Goal: Information Seeking & Learning: Understand process/instructions

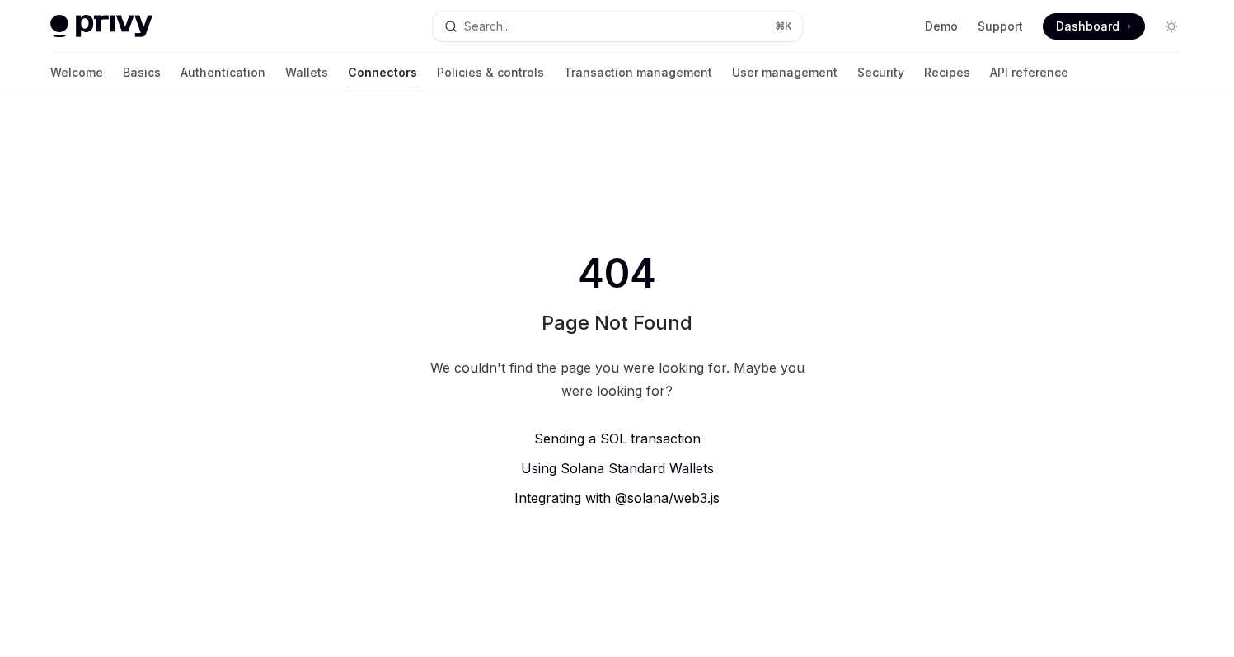
scroll to position [9, 0]
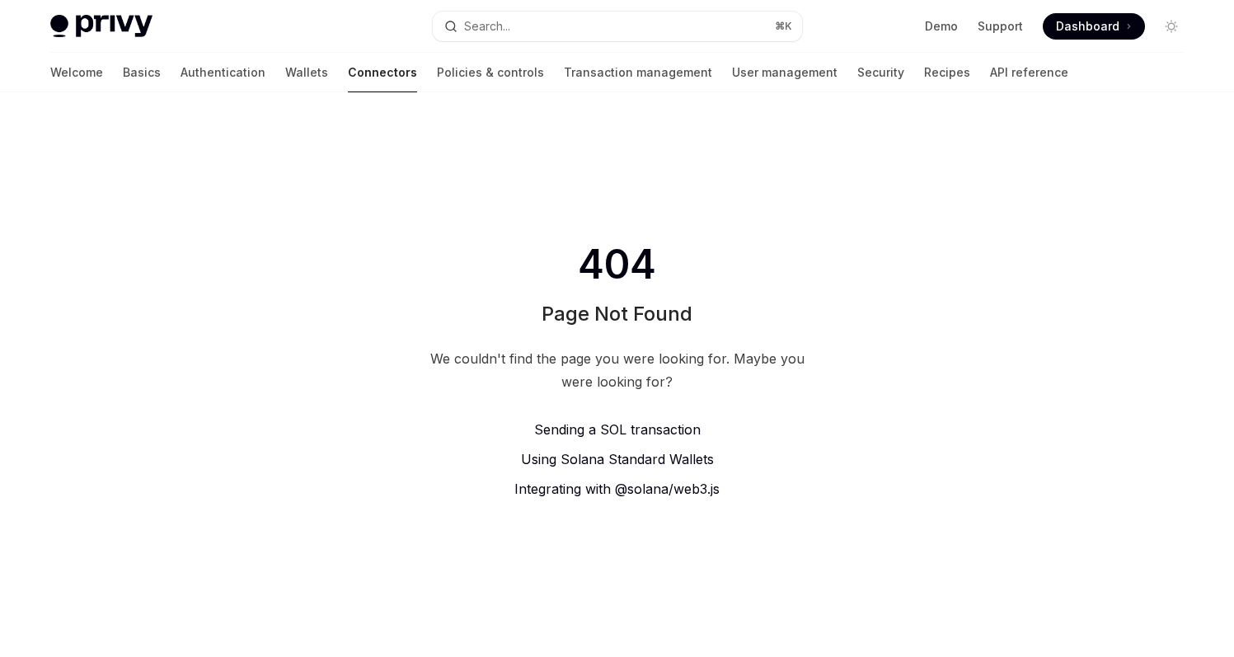
click at [652, 430] on span "Sending a SOL transaction" at bounding box center [617, 429] width 167 height 16
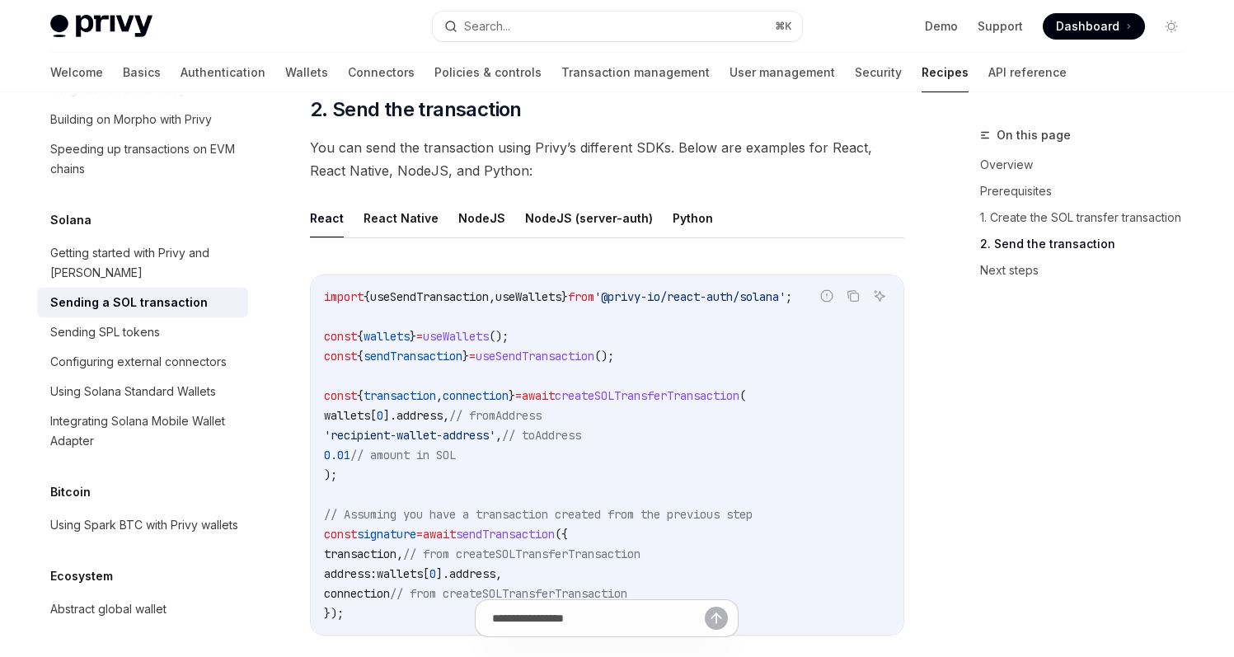
scroll to position [1675, 0]
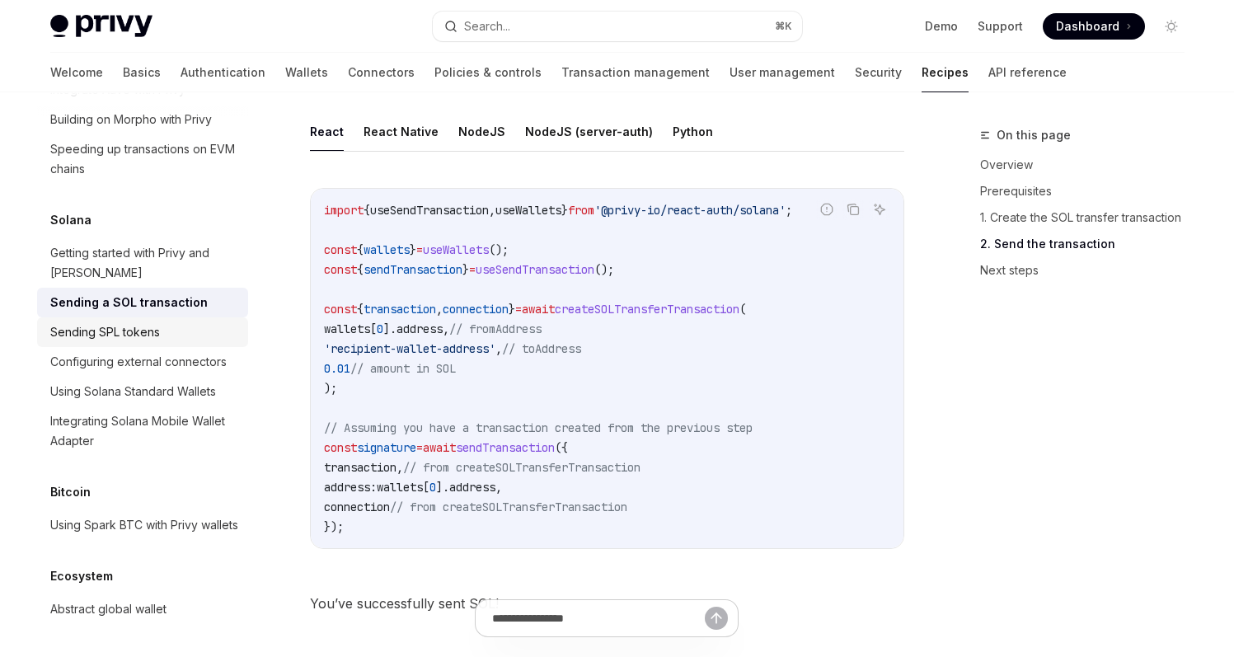
click at [110, 342] on div "Sending SPL tokens" at bounding box center [105, 332] width 110 height 20
type textarea "*"
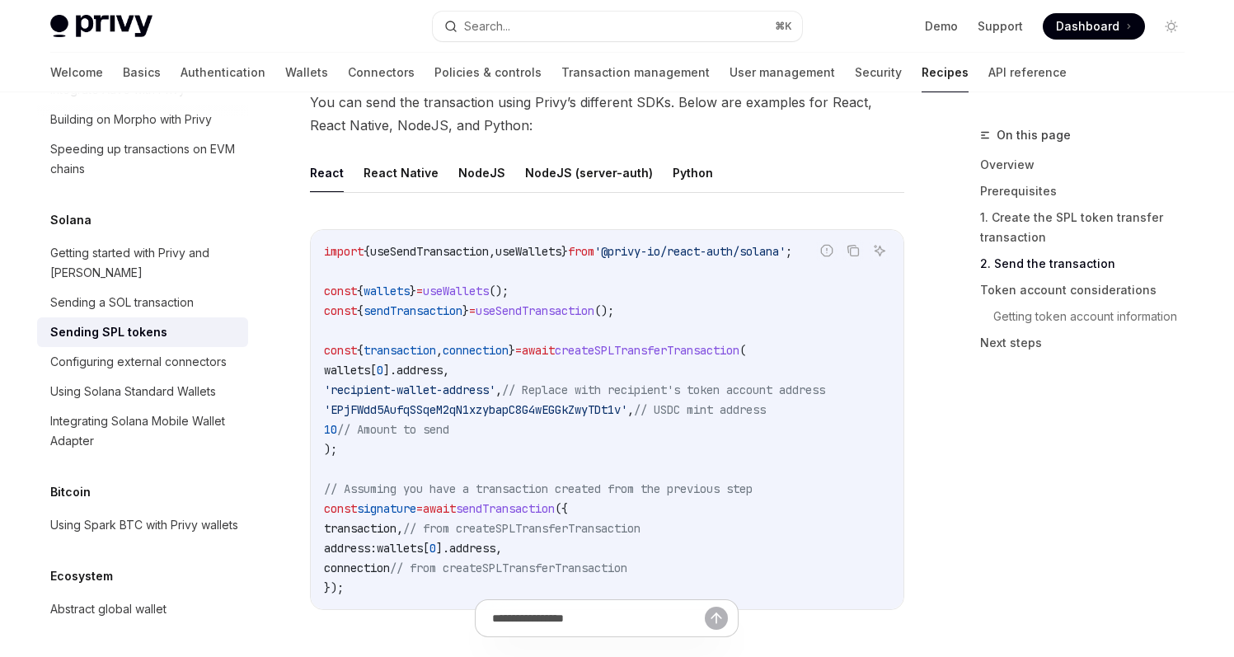
scroll to position [1905, 0]
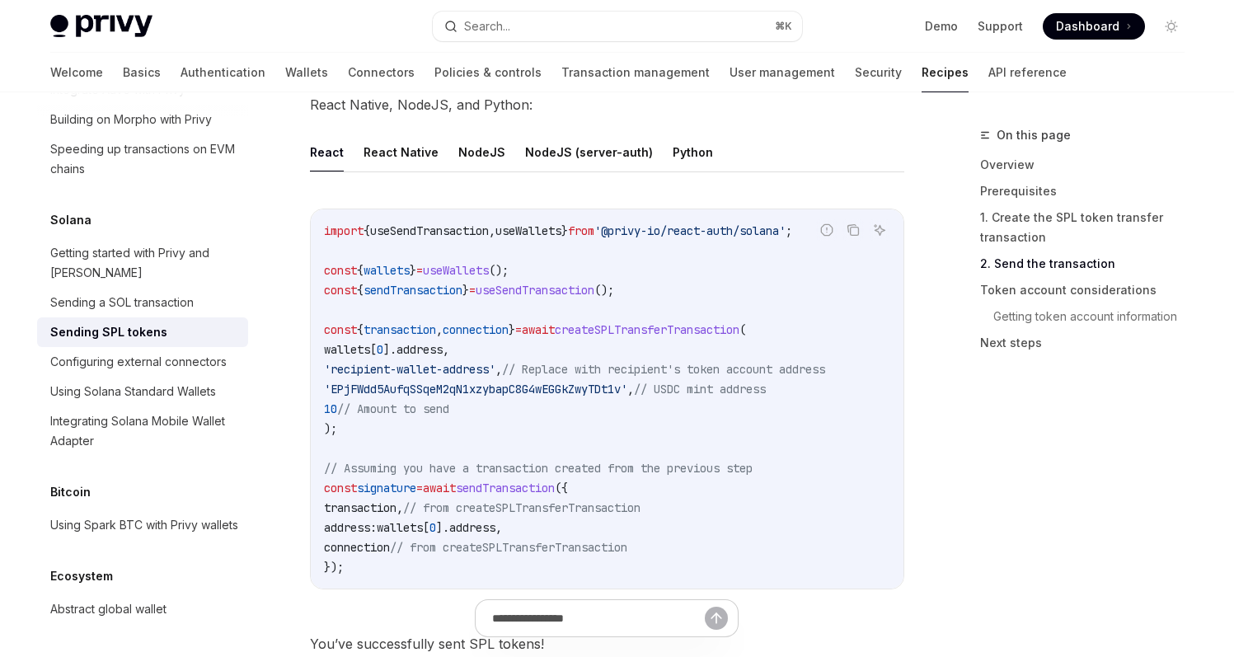
click at [724, 323] on span "createSPLTransferTransaction" at bounding box center [647, 329] width 185 height 15
click at [721, 332] on code "import { useSendTransaction , useWallets } from '@privy-io/react-auth/solana' ;…" at bounding box center [607, 399] width 566 height 356
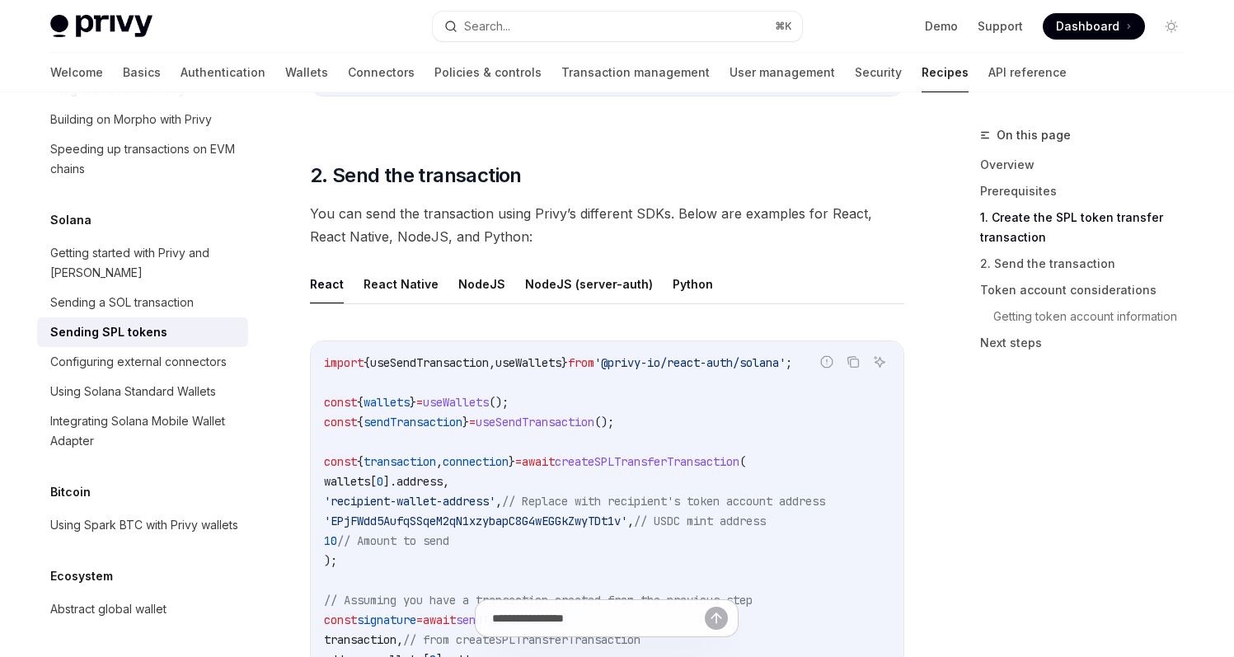
scroll to position [1971, 0]
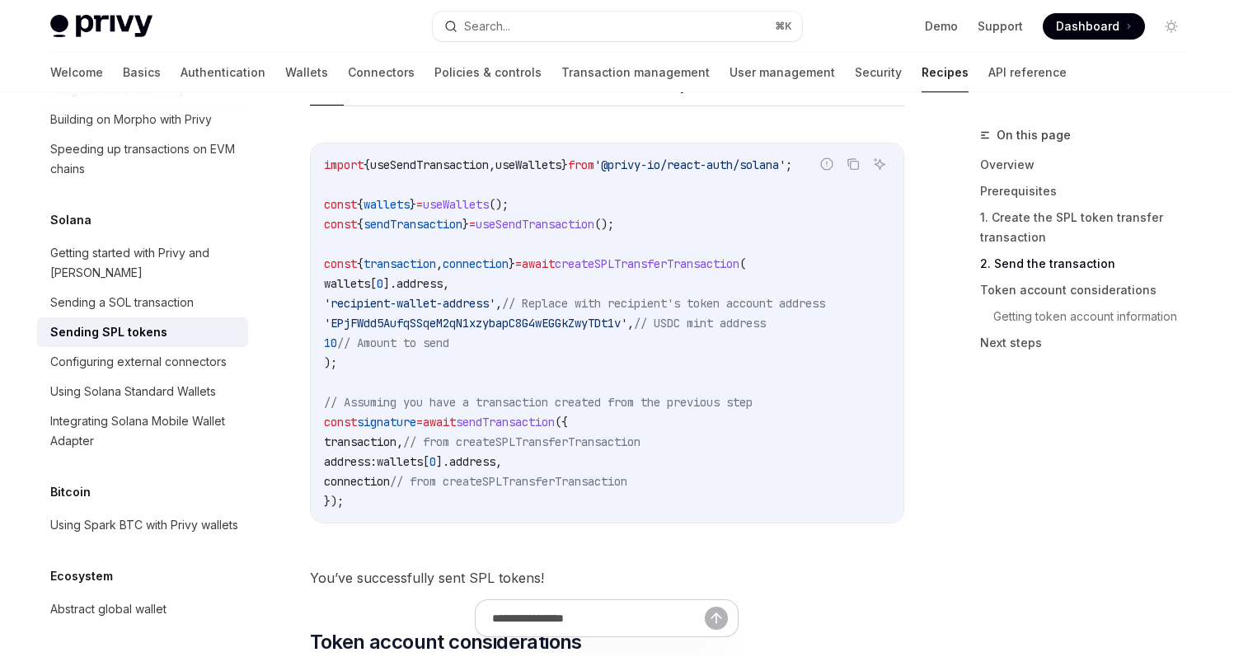
click at [552, 160] on span "useWallets" at bounding box center [529, 164] width 66 height 15
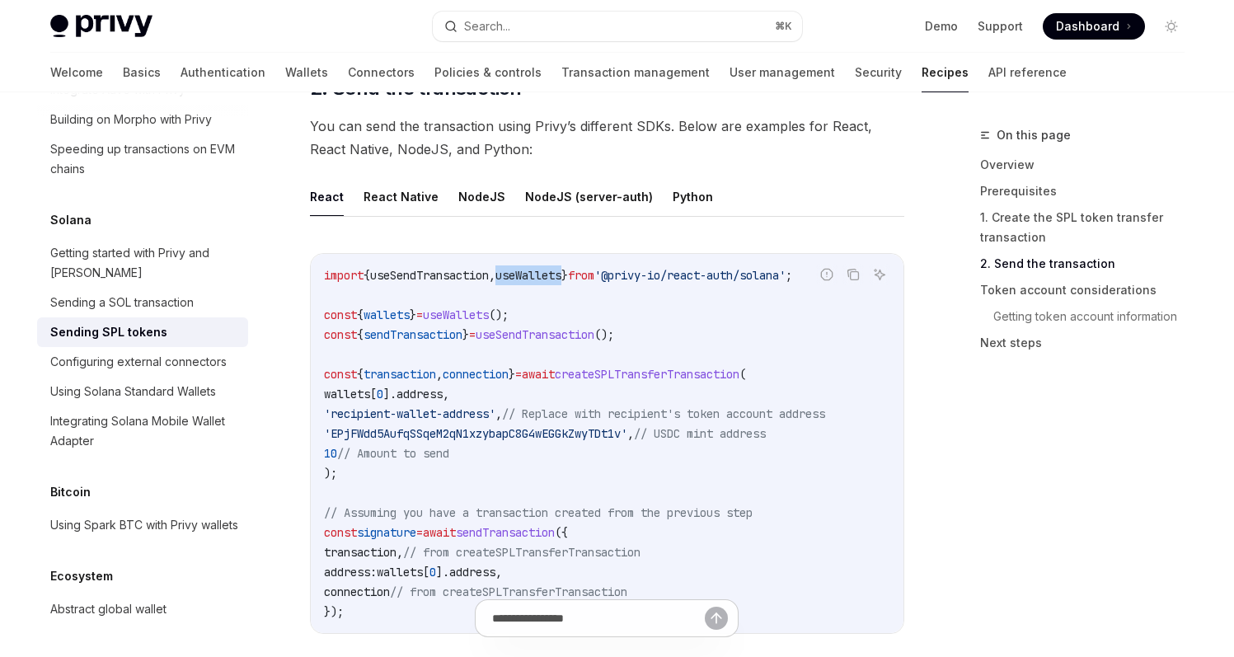
scroll to position [1938, 0]
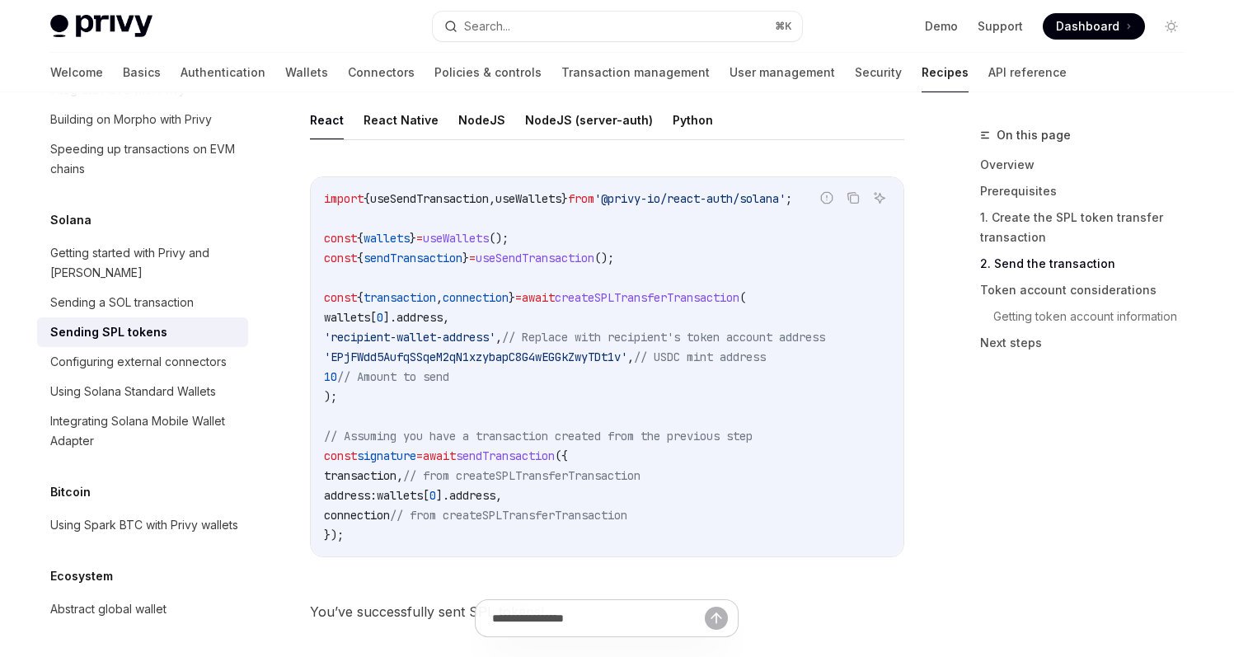
click at [427, 350] on span "'EPjFWdd5AufqSSqeM2qN1xzybapC8G4wEGGkZwyTDt1v'" at bounding box center [475, 357] width 303 height 15
click at [518, 362] on code "import { useSendTransaction , useWallets } from '@privy-io/react-auth/solana' ;…" at bounding box center [607, 367] width 566 height 356
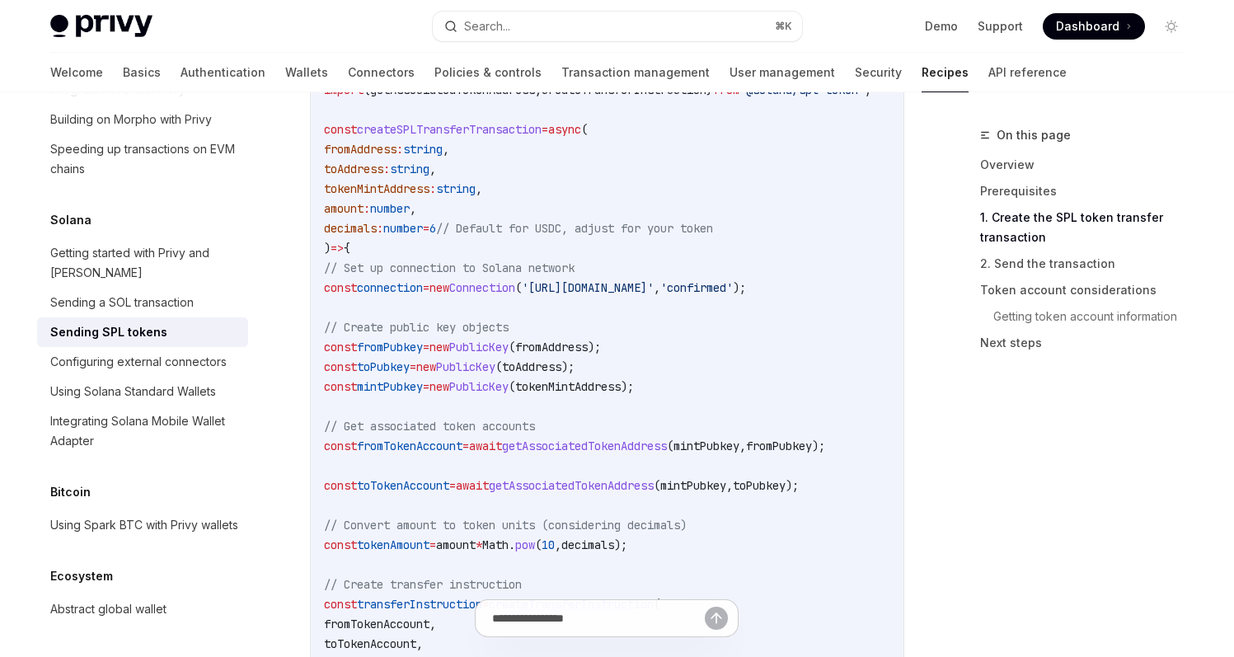
scroll to position [808, 0]
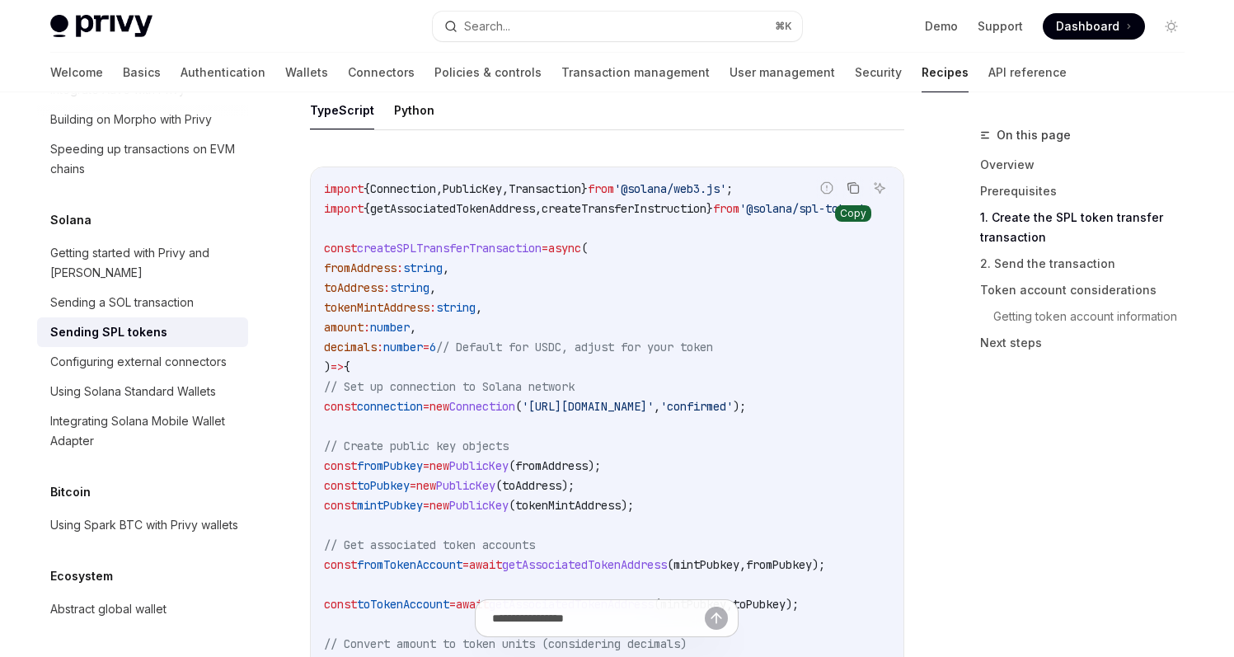
click at [856, 181] on icon "Copy the contents from the code block" at bounding box center [853, 187] width 13 height 13
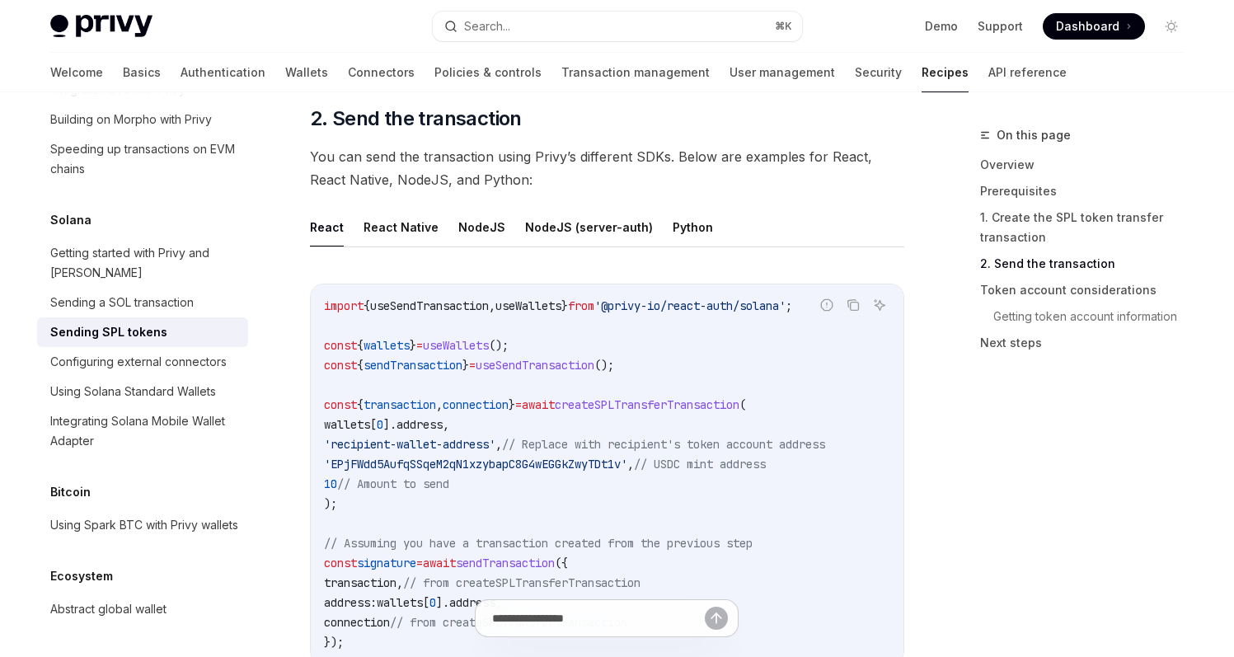
scroll to position [1933, 0]
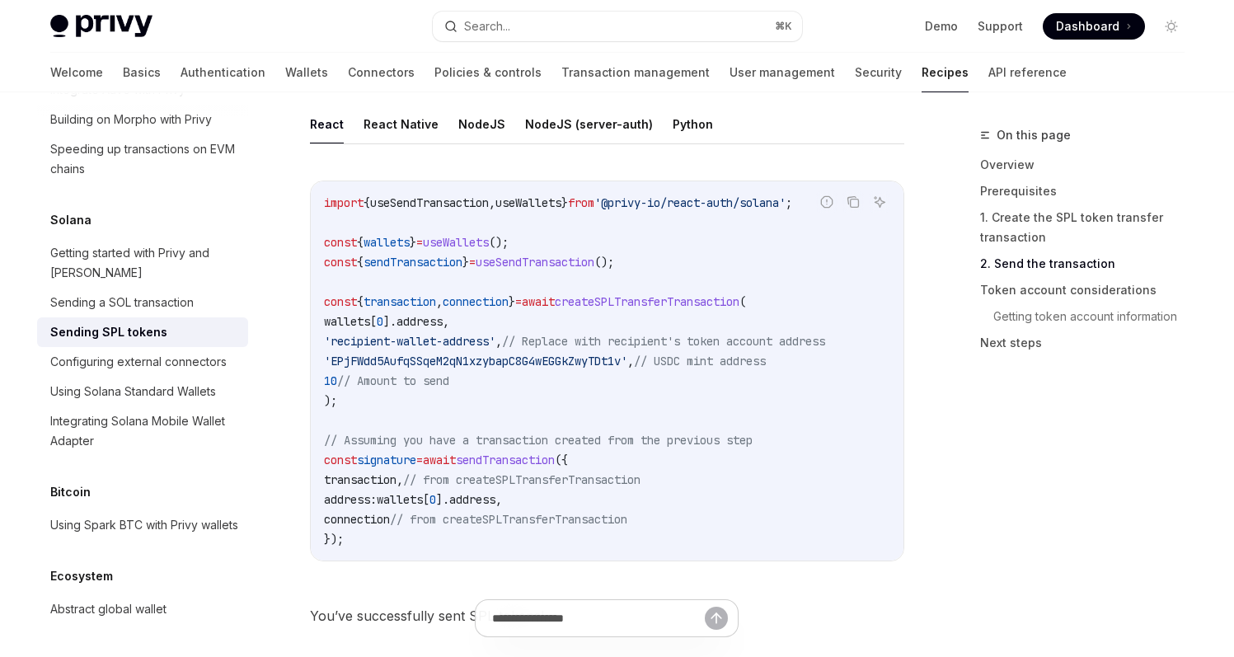
click at [594, 195] on span "from" at bounding box center [581, 202] width 26 height 15
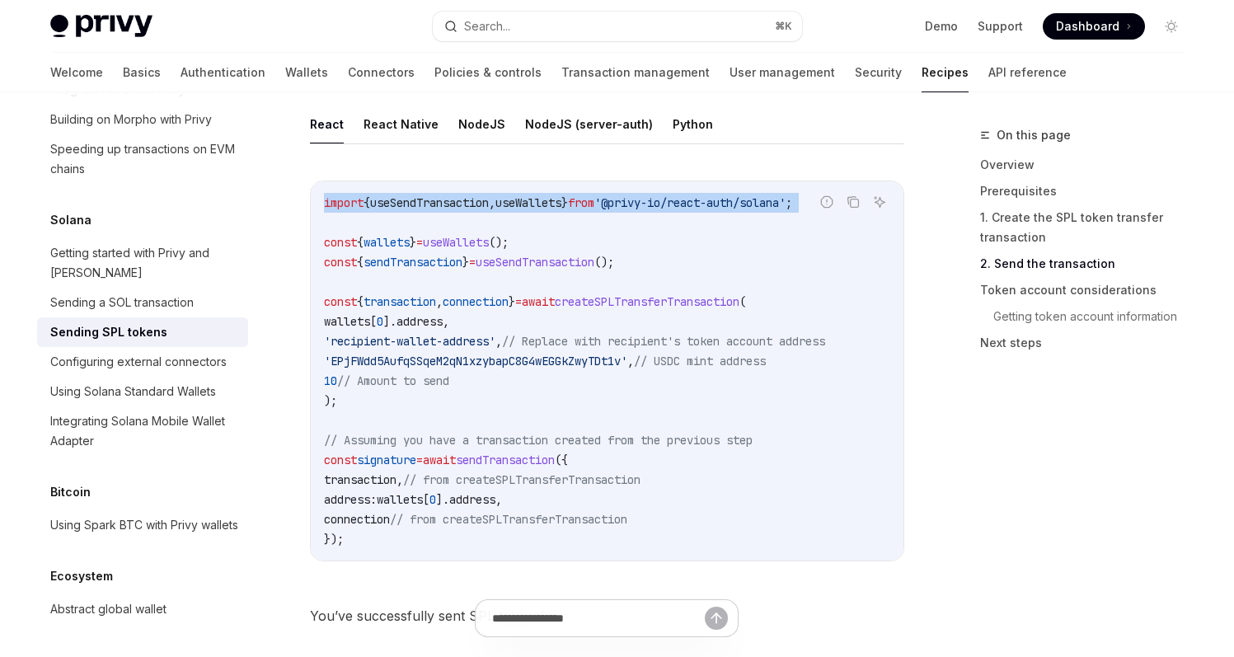
click at [594, 195] on span "from" at bounding box center [581, 202] width 26 height 15
copy code "import { useSendTransaction , useWallets } from '@privy-io/react-auth/solana' ;"
click at [449, 195] on span "useSendTransaction" at bounding box center [429, 202] width 119 height 15
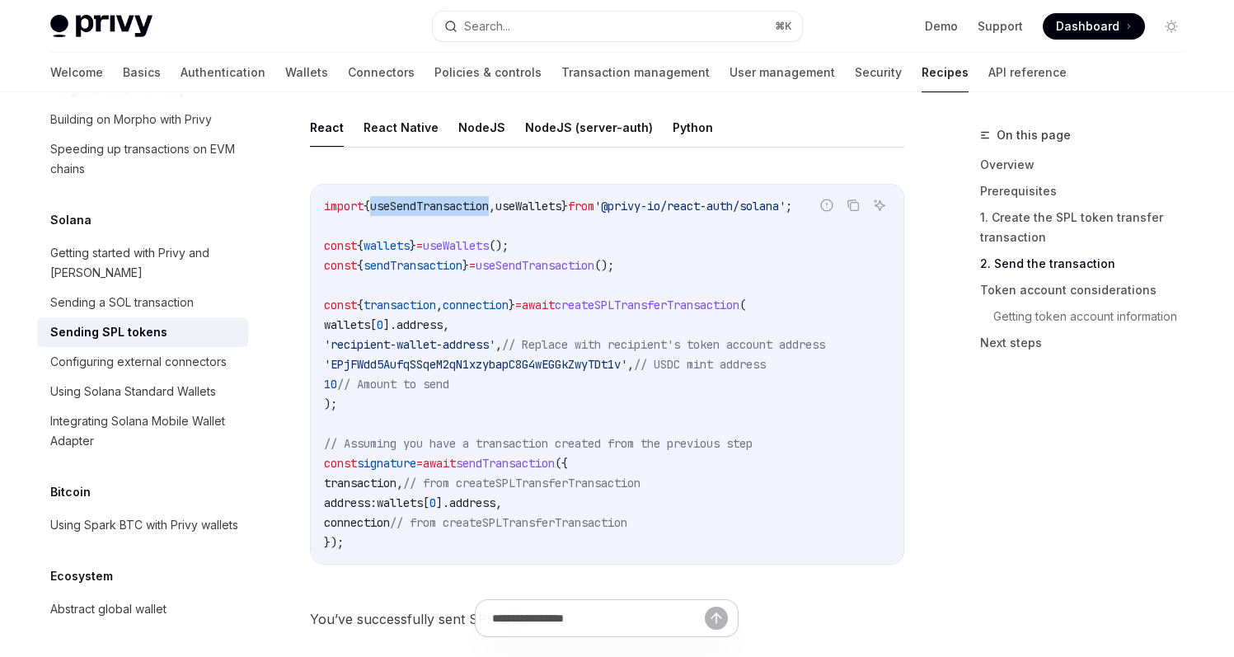
scroll to position [1919, 0]
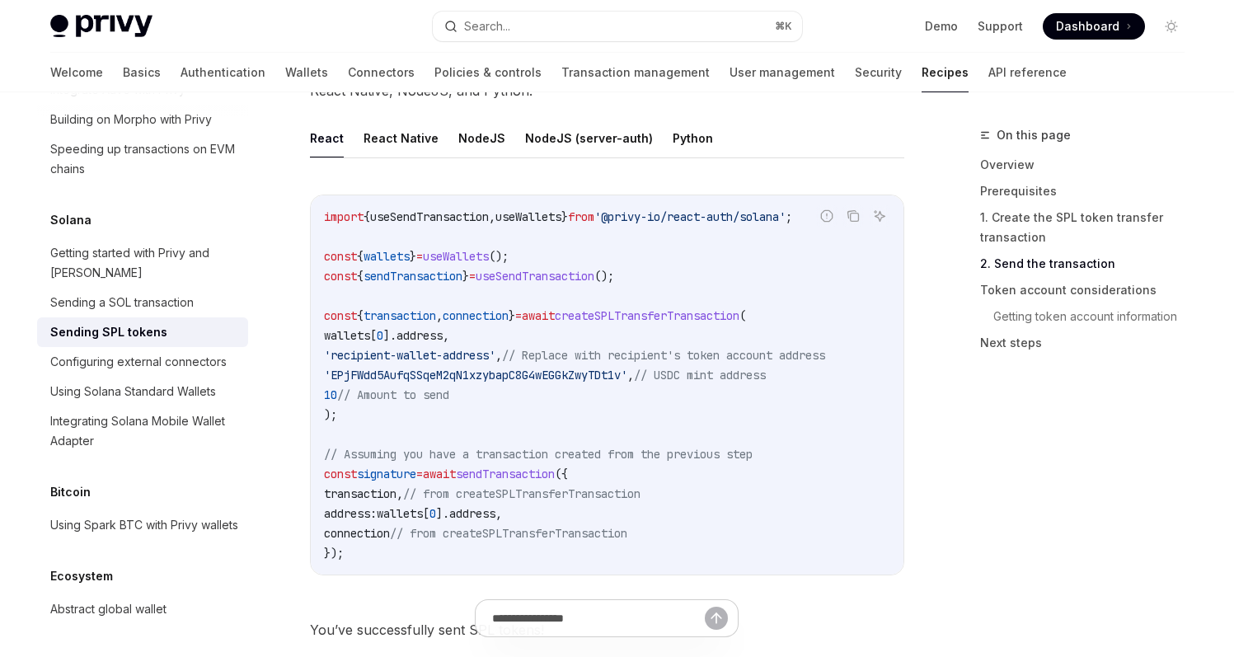
click at [559, 271] on span "useSendTransaction" at bounding box center [535, 276] width 119 height 15
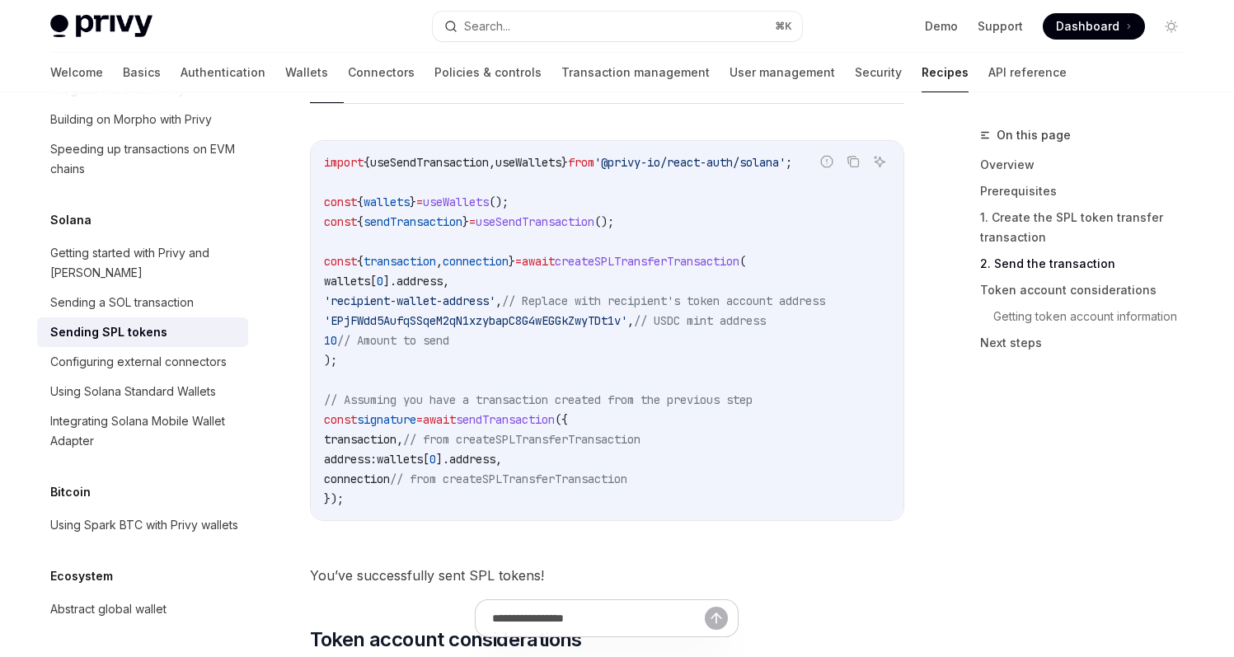
scroll to position [2003, 0]
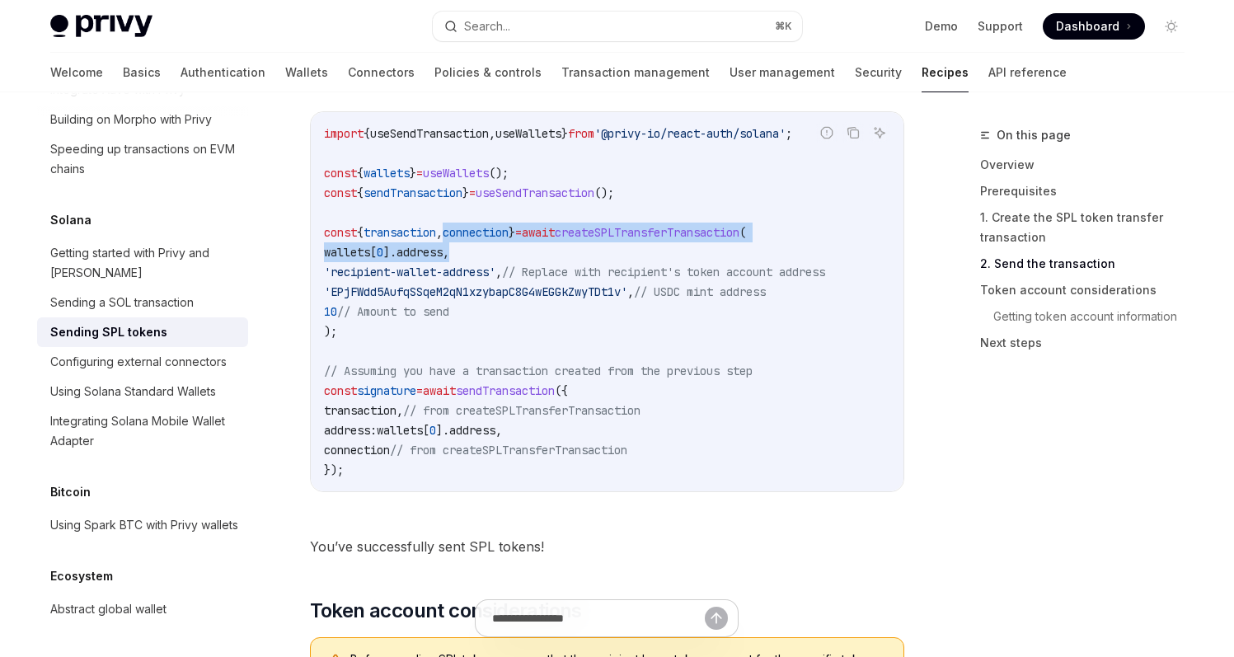
drag, startPoint x: 481, startPoint y: 235, endPoint x: 585, endPoint y: 303, distance: 124.6
click at [498, 245] on code "import { useSendTransaction , useWallets } from '@privy-io/react-auth/solana' ;…" at bounding box center [607, 302] width 566 height 356
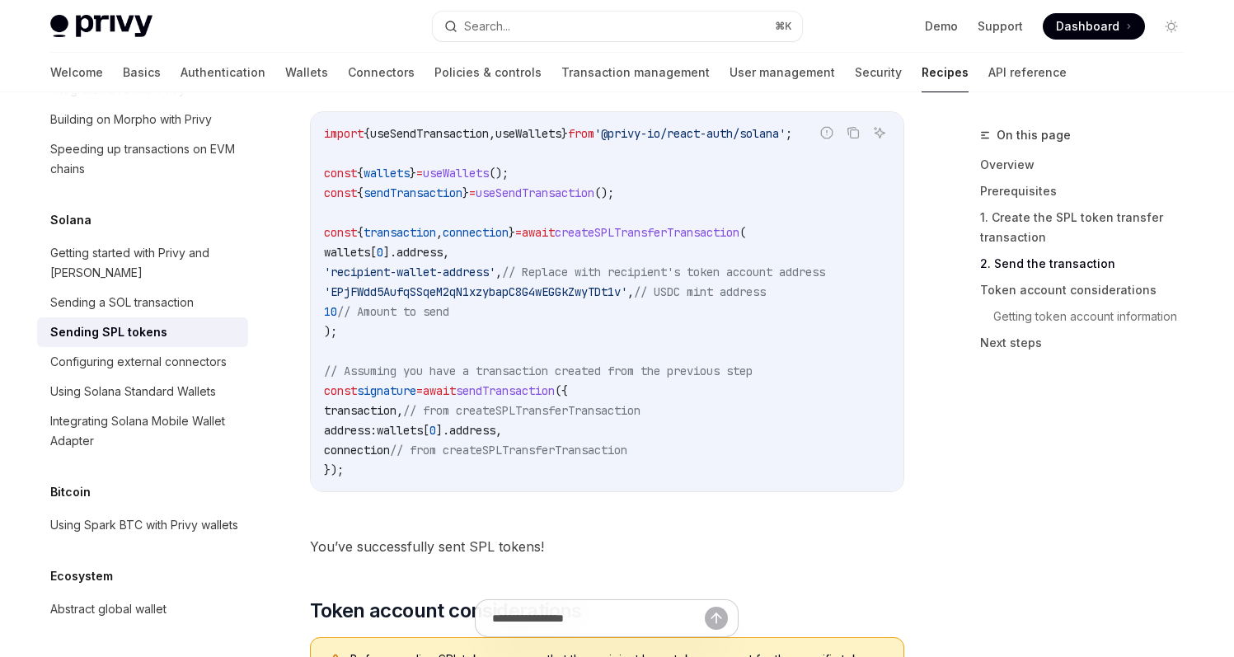
click at [585, 303] on code "import { useSendTransaction , useWallets } from '@privy-io/react-auth/solana' ;…" at bounding box center [607, 302] width 566 height 356
click at [397, 248] on span "]." at bounding box center [389, 252] width 13 height 15
click at [342, 229] on span "const" at bounding box center [340, 232] width 33 height 15
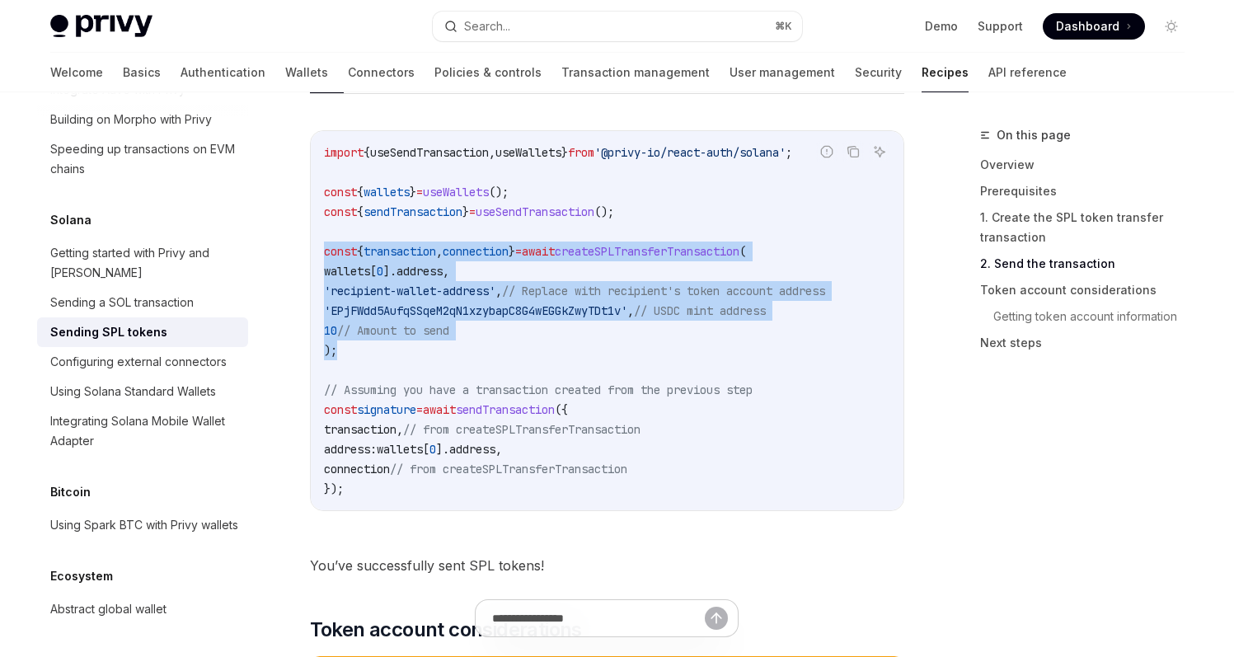
drag, startPoint x: 324, startPoint y: 242, endPoint x: 366, endPoint y: 342, distance: 108.3
click at [366, 342] on code "import { useSendTransaction , useWallets } from '@privy-io/react-auth/solana' ;…" at bounding box center [607, 321] width 566 height 356
copy code "const { transaction , connection } = await createSPLTransferTransaction ( walle…"
click at [552, 323] on code "import { useSendTransaction , useWallets } from '@privy-io/react-auth/solana' ;…" at bounding box center [607, 321] width 566 height 356
drag, startPoint x: 354, startPoint y: 343, endPoint x: 316, endPoint y: 250, distance: 100.6
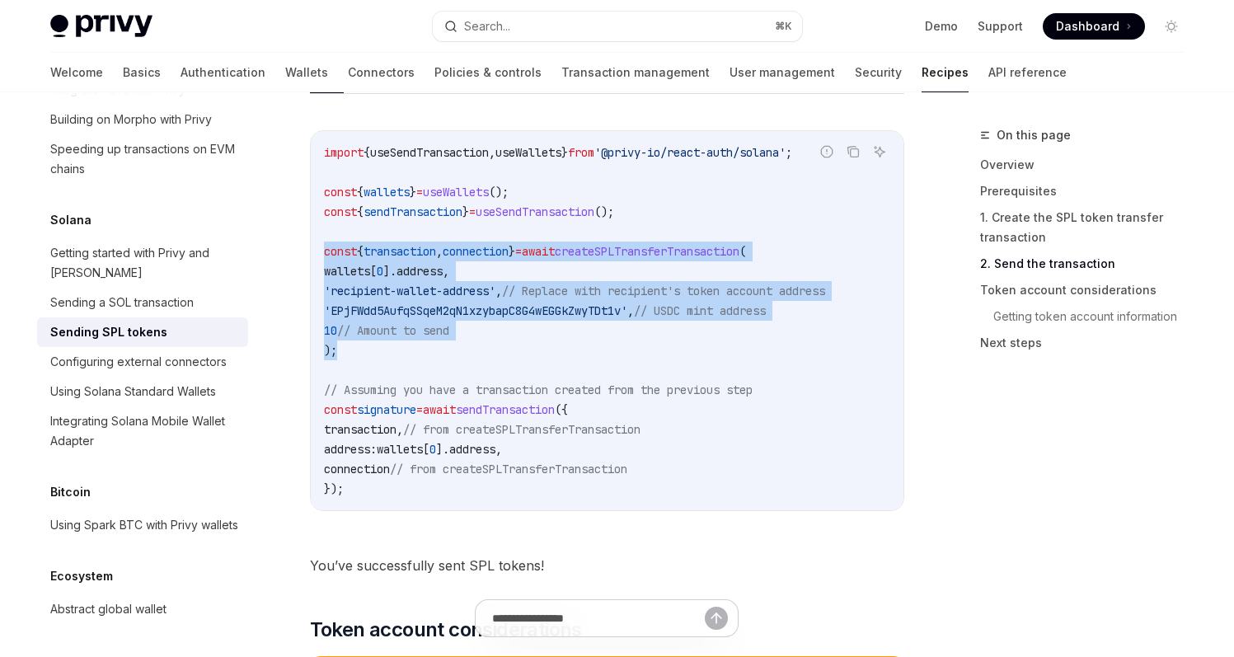
click at [316, 250] on div "import { useSendTransaction , useWallets } from '@privy-io/react-auth/solana' ;…" at bounding box center [607, 320] width 593 height 379
copy code "const { transaction , connection } = await createSPLTransferTransaction ( walle…"
click at [770, 335] on code "import { useSendTransaction , useWallets } from '@privy-io/react-auth/solana' ;…" at bounding box center [607, 321] width 566 height 356
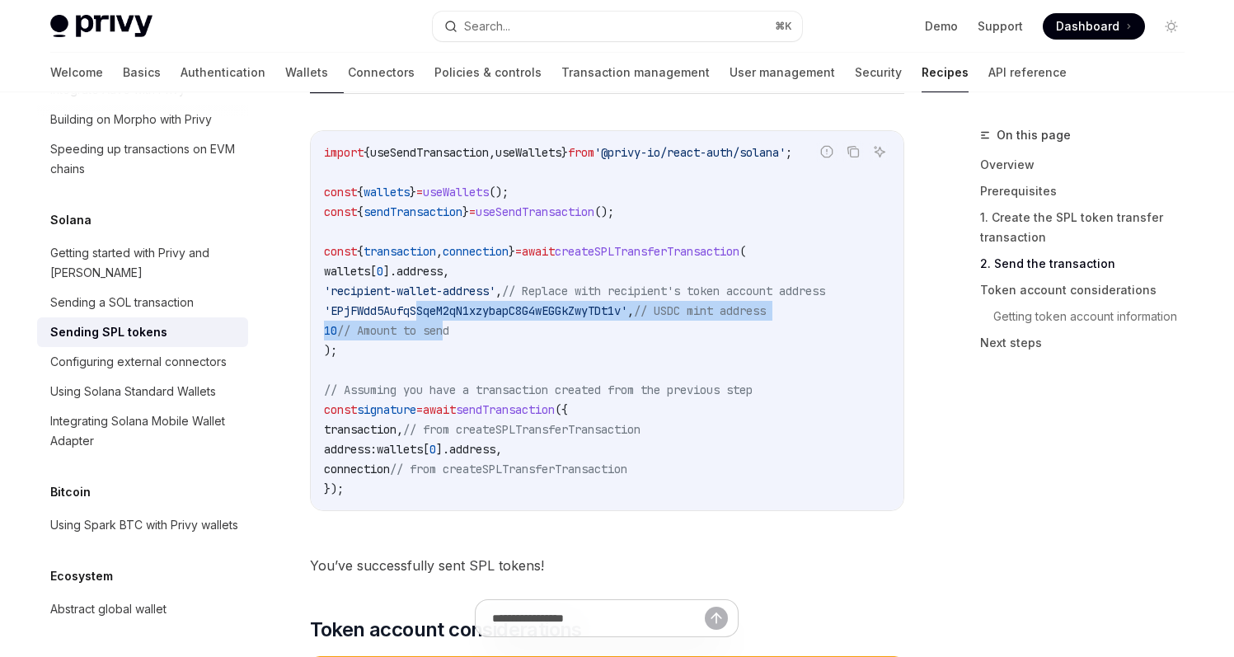
drag, startPoint x: 427, startPoint y: 310, endPoint x: 507, endPoint y: 354, distance: 91.1
click at [481, 342] on code "import { useSendTransaction , useWallets } from '@privy-io/react-auth/solana' ;…" at bounding box center [607, 321] width 566 height 356
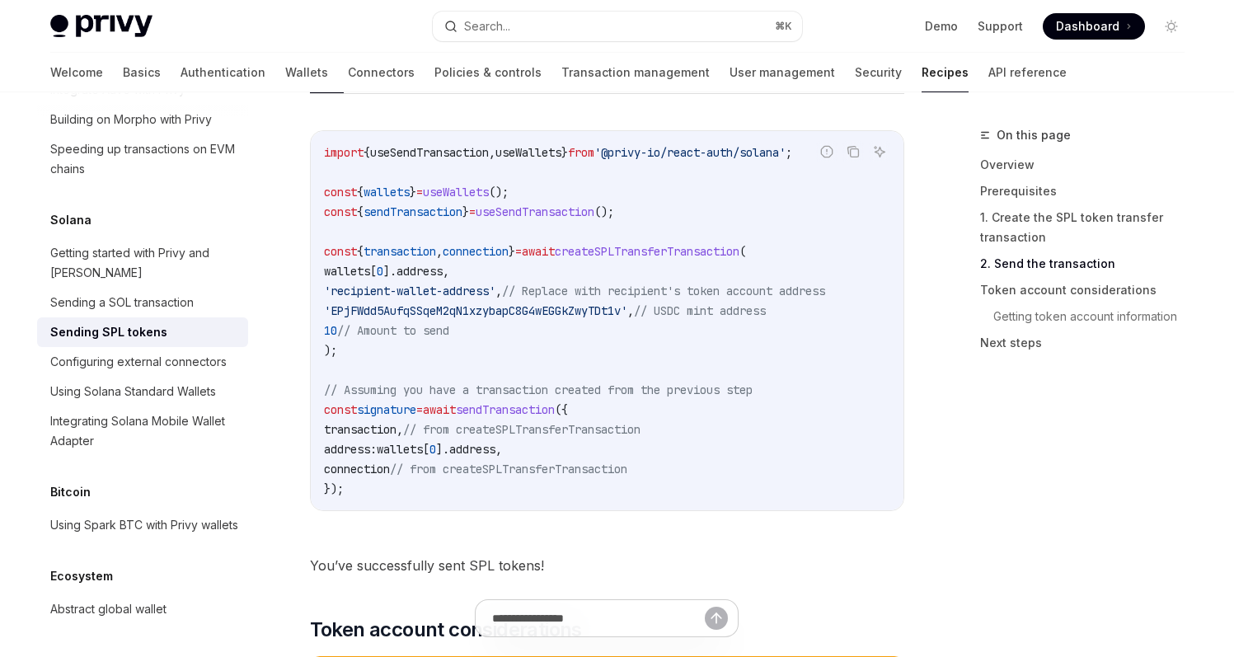
click at [507, 354] on code "import { useSendTransaction , useWallets } from '@privy-io/react-auth/solana' ;…" at bounding box center [607, 321] width 566 height 356
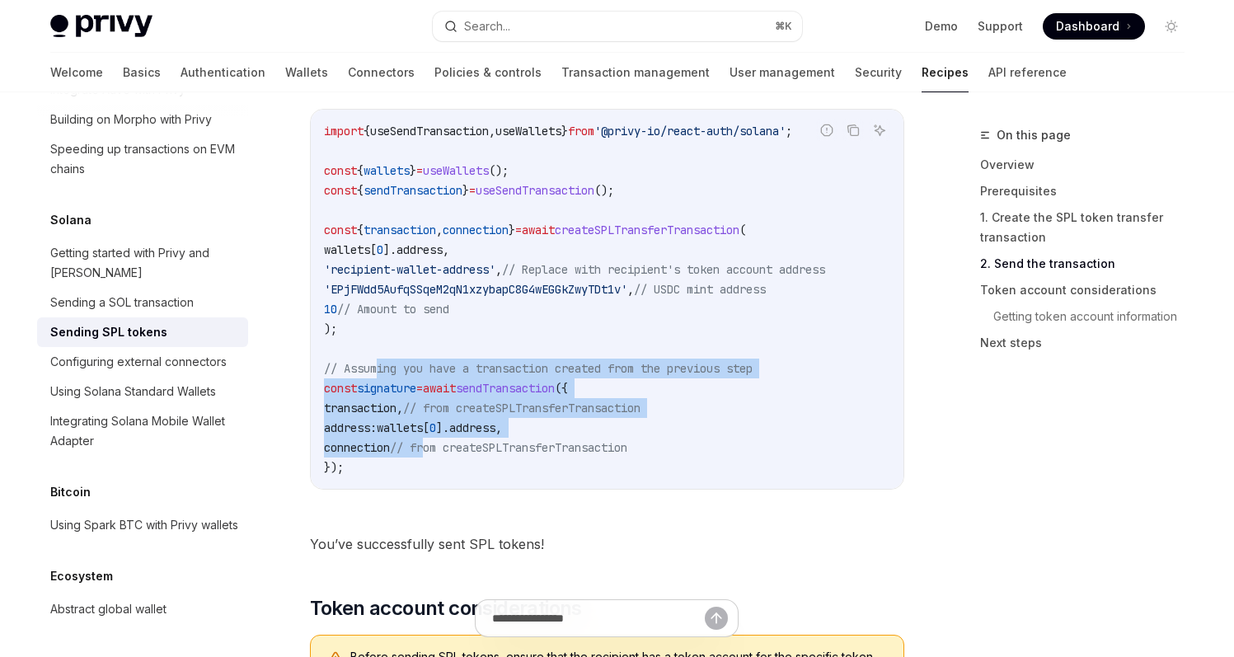
drag, startPoint x: 378, startPoint y: 368, endPoint x: 439, endPoint y: 447, distance: 99.9
click at [439, 446] on code "import { useSendTransaction , useWallets } from '@privy-io/react-auth/solana' ;…" at bounding box center [607, 299] width 566 height 356
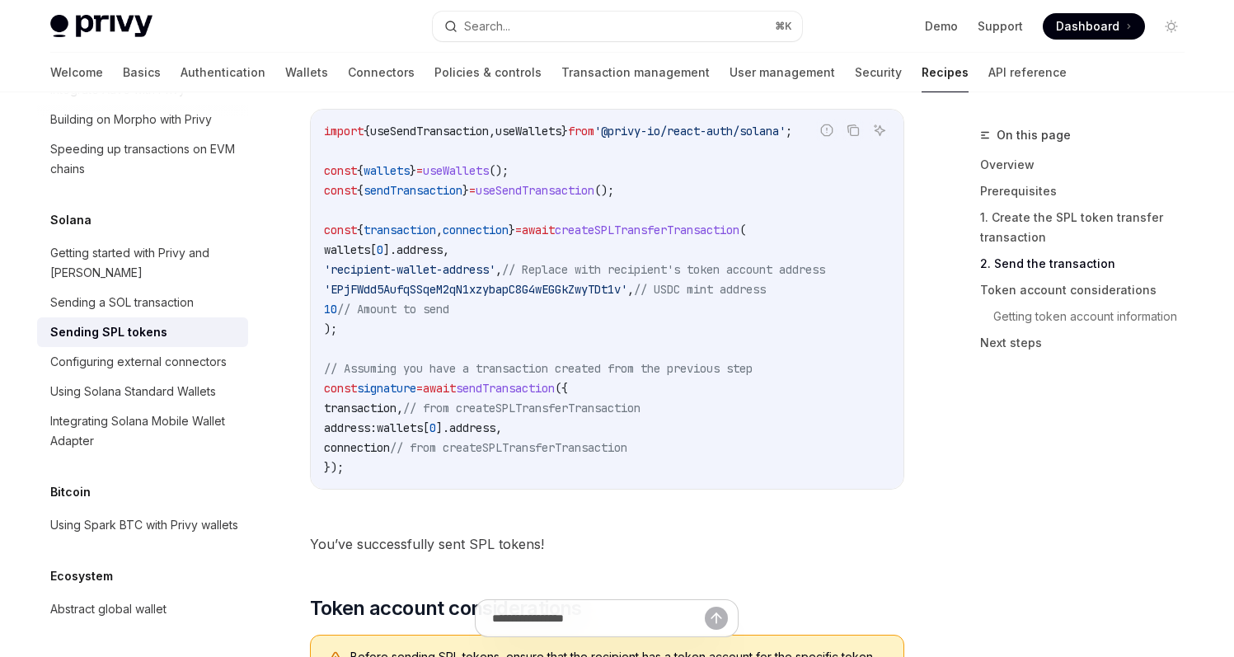
click at [440, 448] on code "import { useSendTransaction , useWallets } from '@privy-io/react-auth/solana' ;…" at bounding box center [607, 299] width 566 height 356
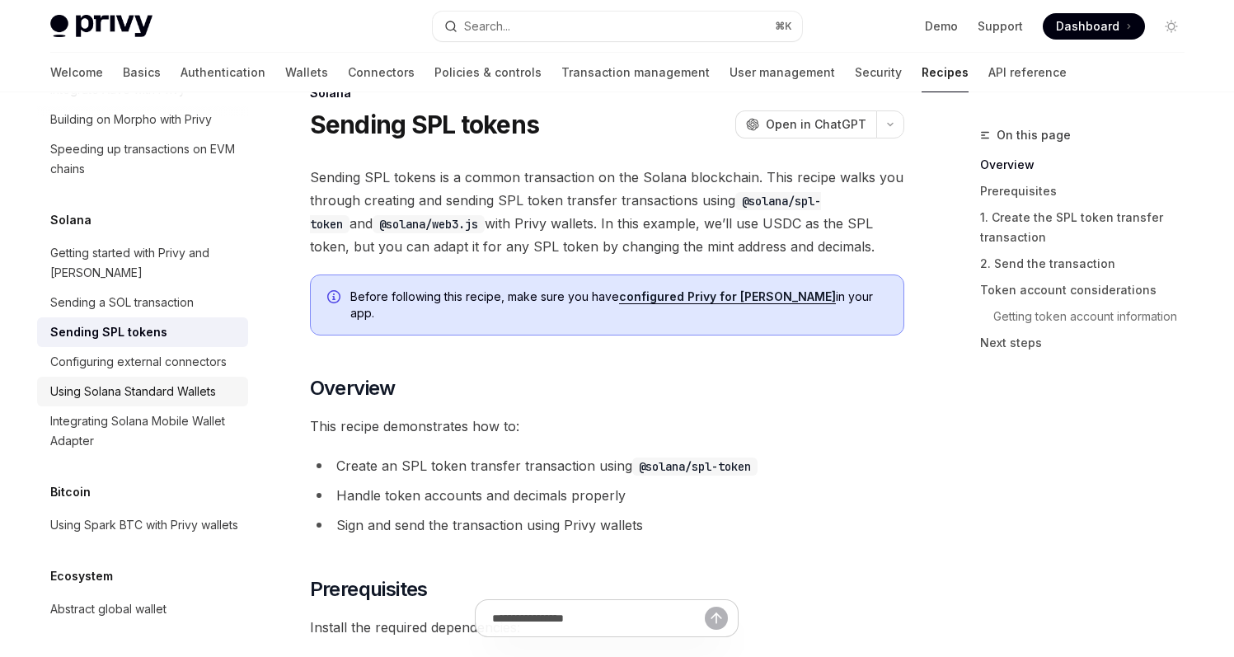
scroll to position [63, 0]
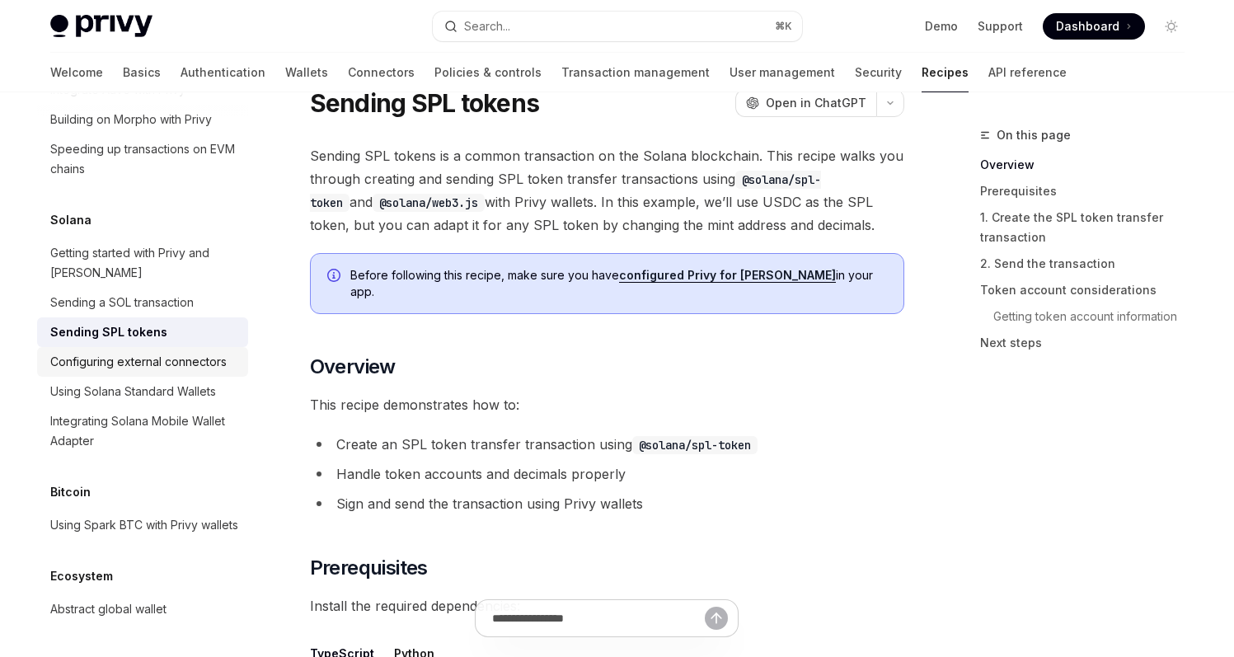
click at [137, 352] on div "Configuring external connectors" at bounding box center [138, 362] width 176 height 20
type textarea "*"
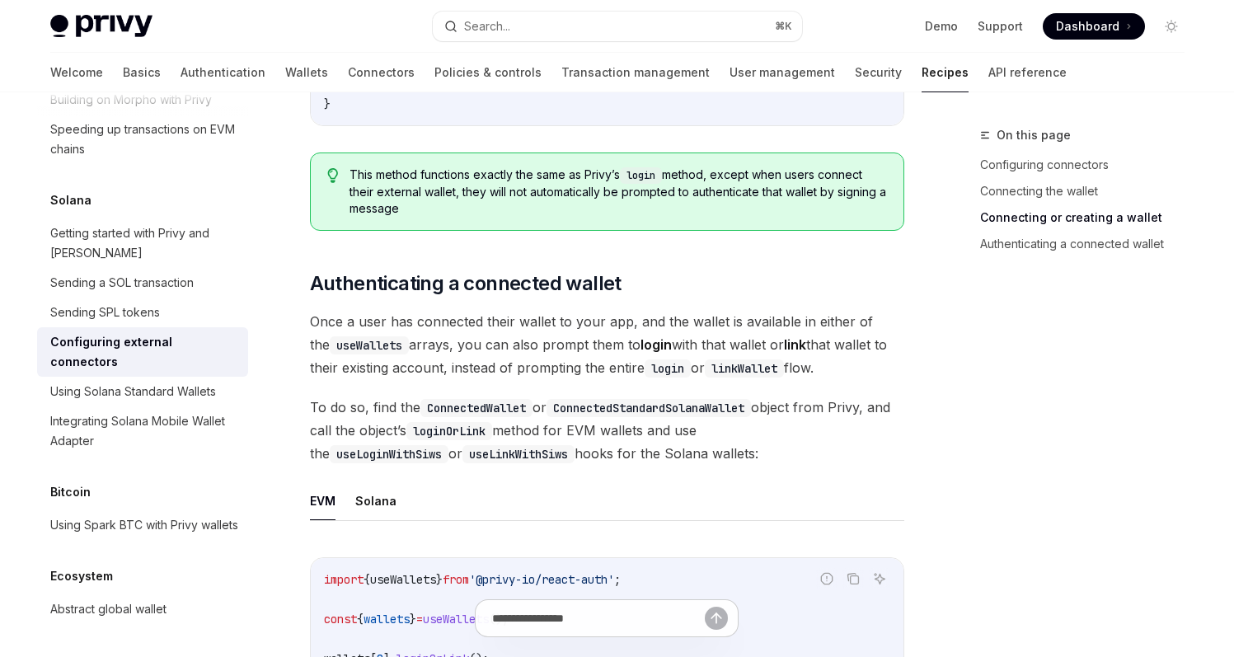
scroll to position [2368, 0]
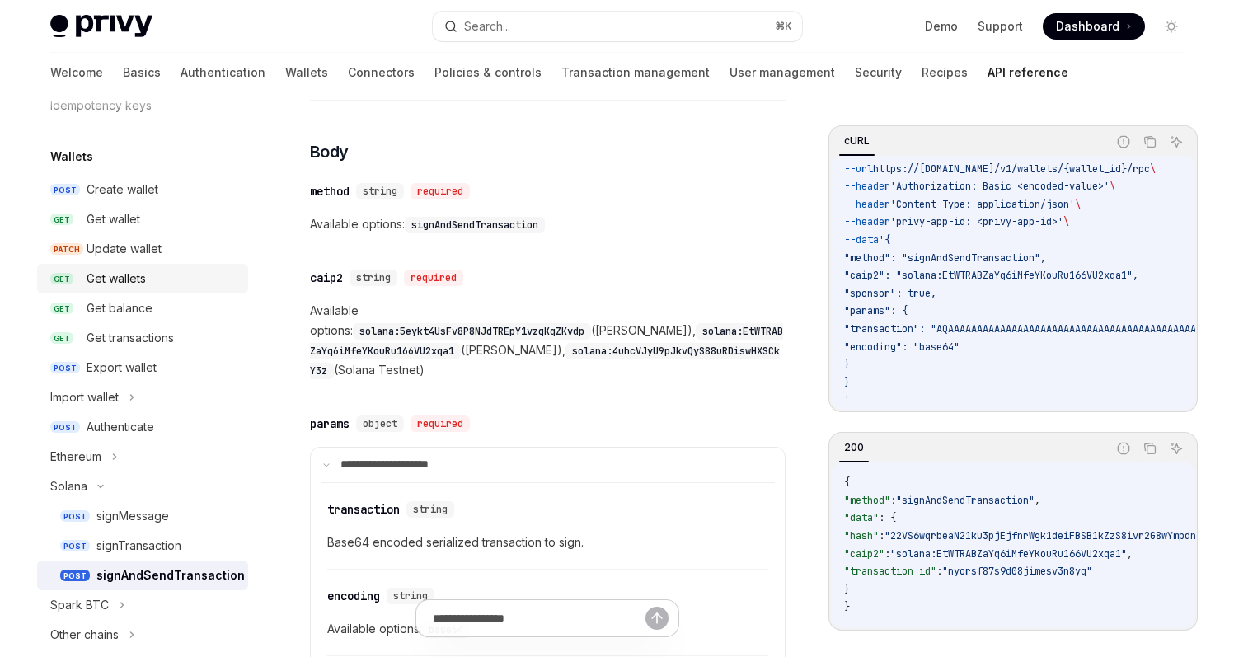
scroll to position [228, 0]
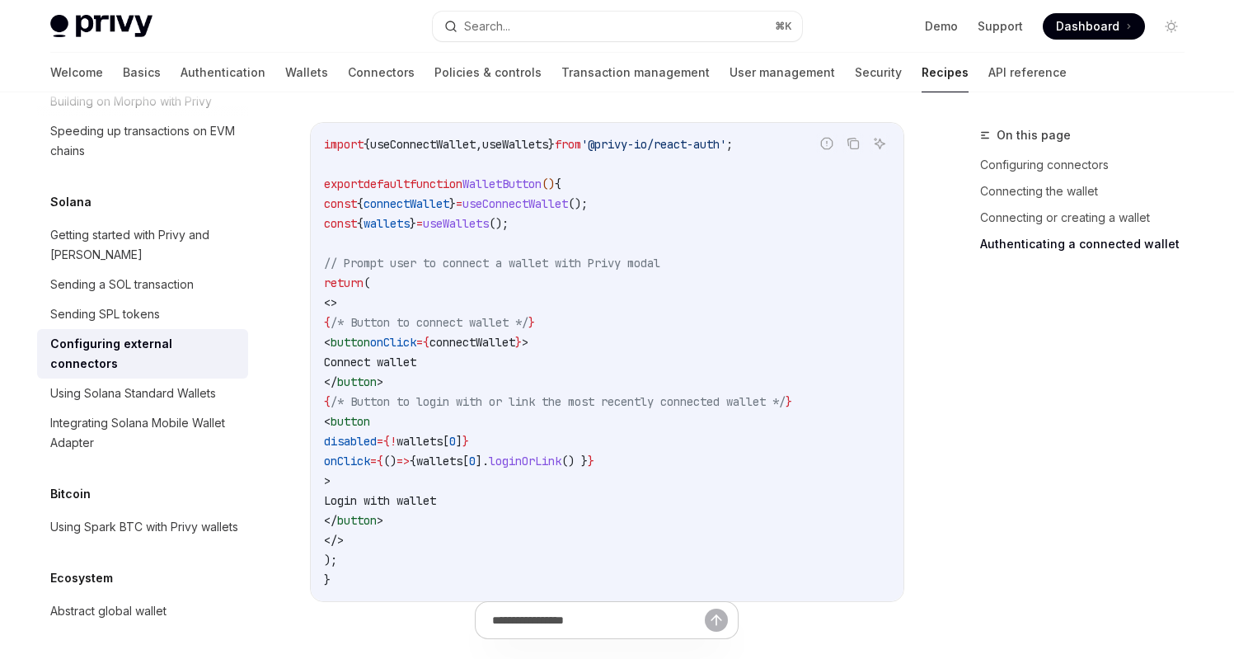
scroll to position [3039, 0]
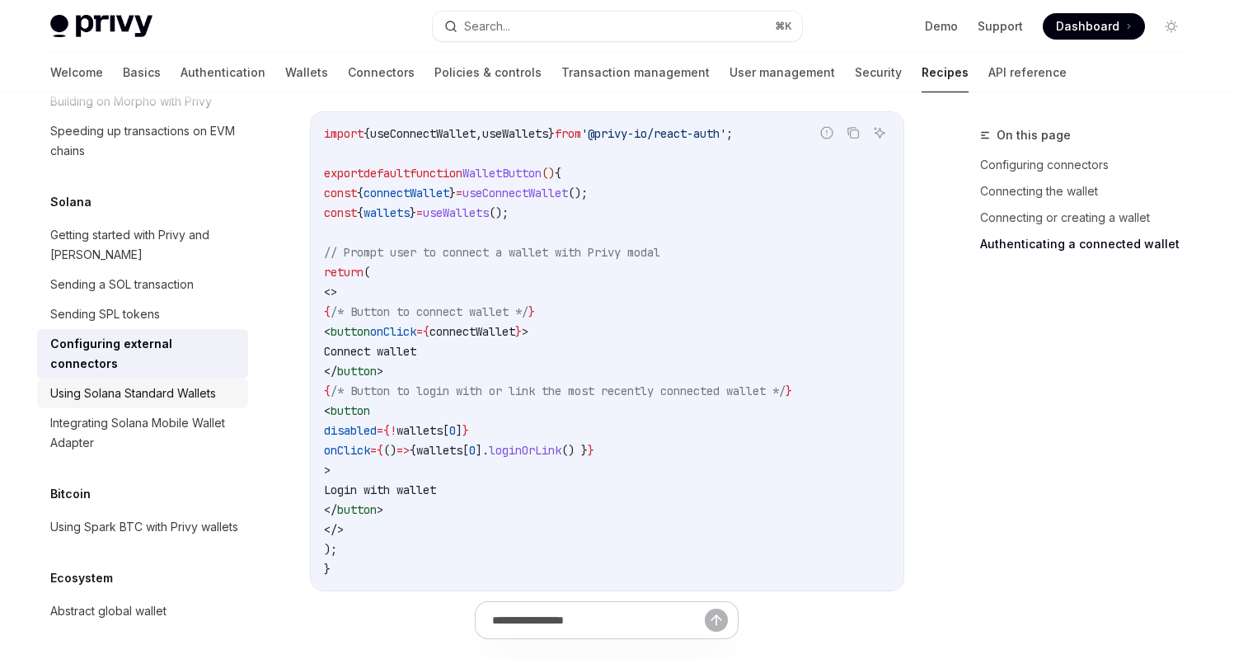
click at [175, 403] on div "Using Solana Standard Wallets" at bounding box center [133, 393] width 166 height 20
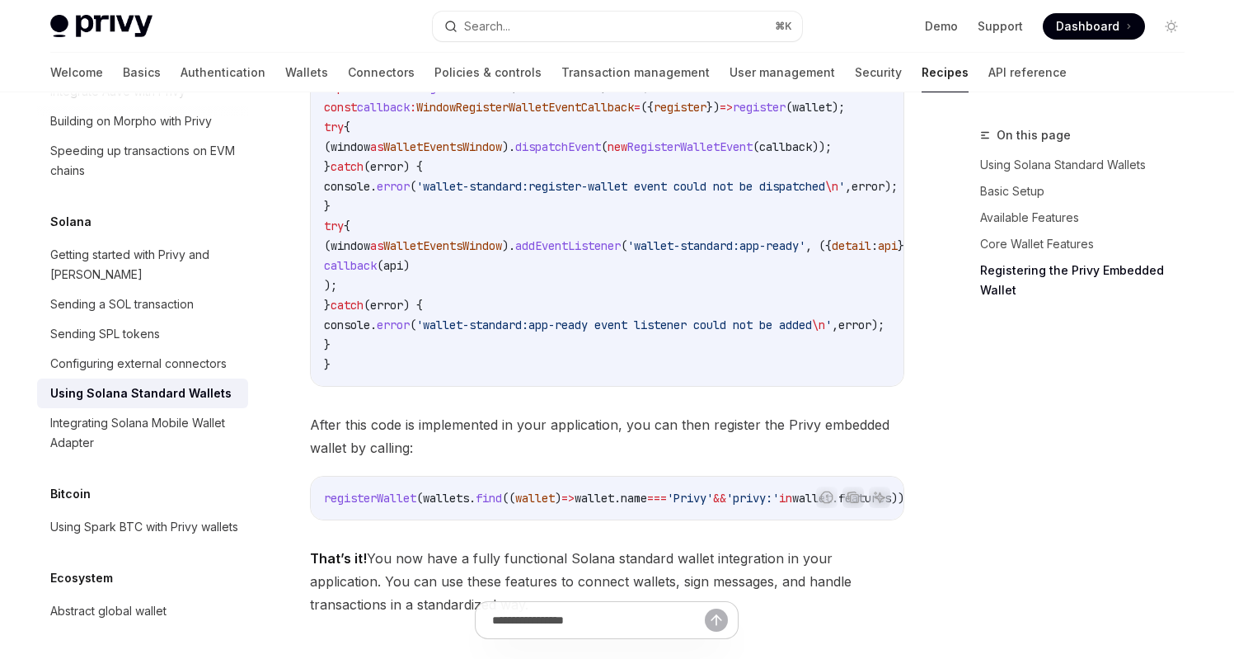
scroll to position [2976, 0]
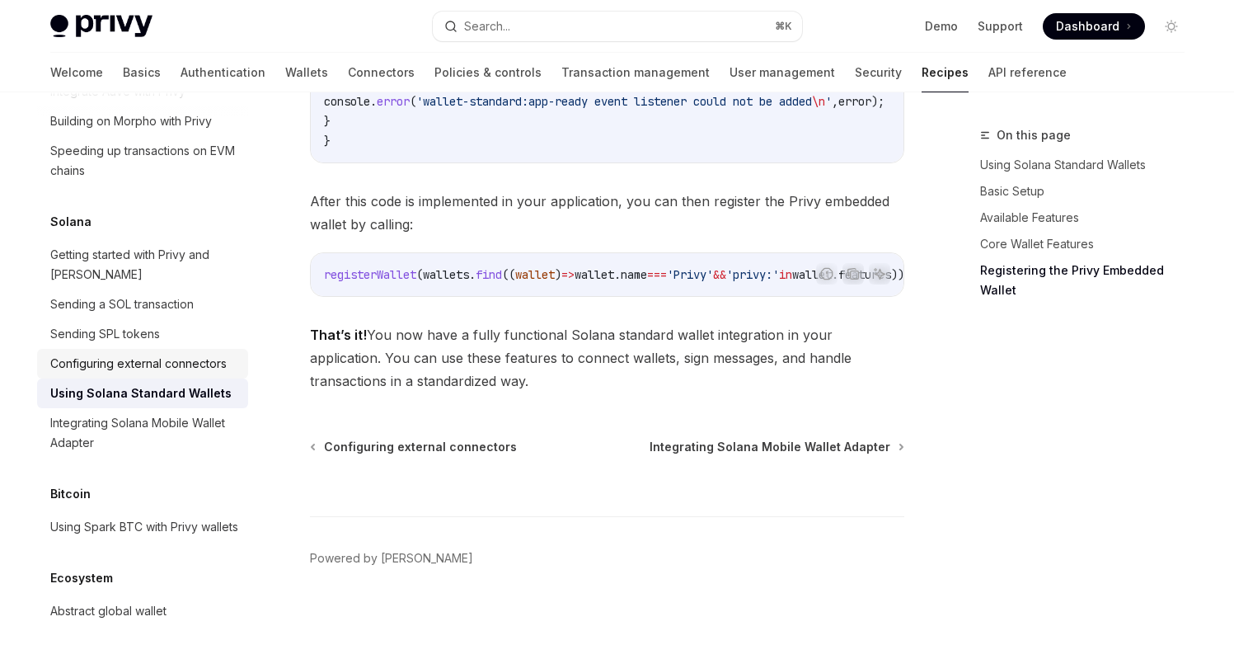
click at [157, 373] on div "Configuring external connectors" at bounding box center [138, 364] width 176 height 20
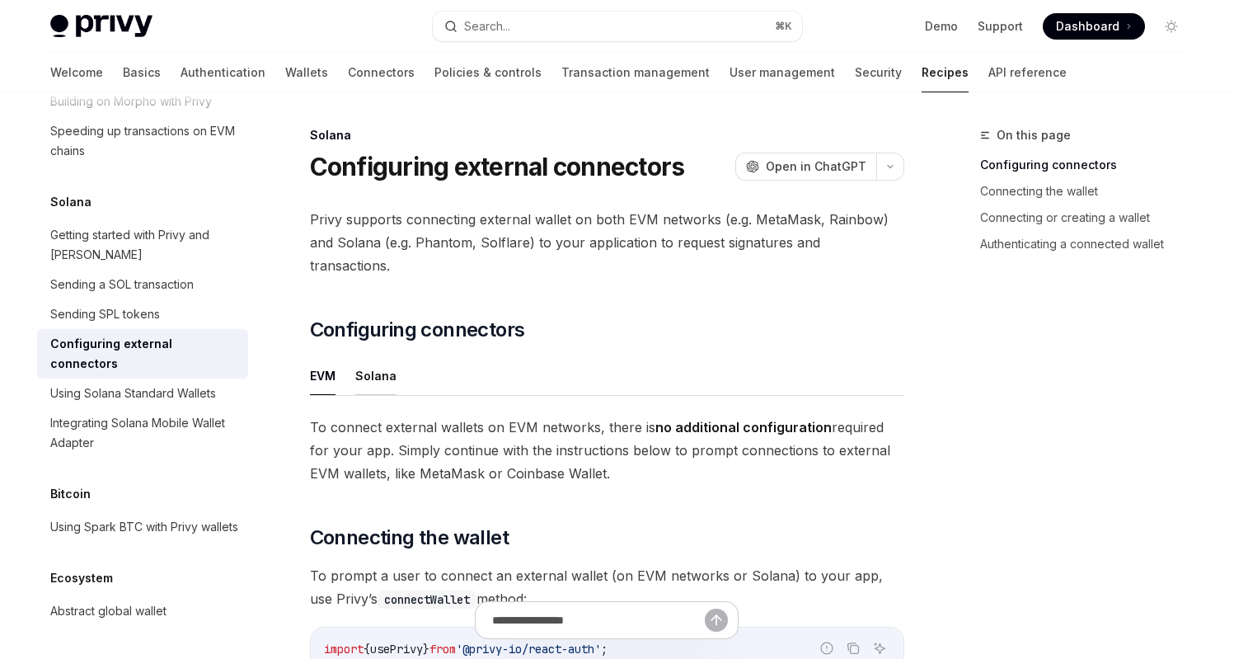
click at [368, 356] on button "Solana" at bounding box center [375, 375] width 41 height 39
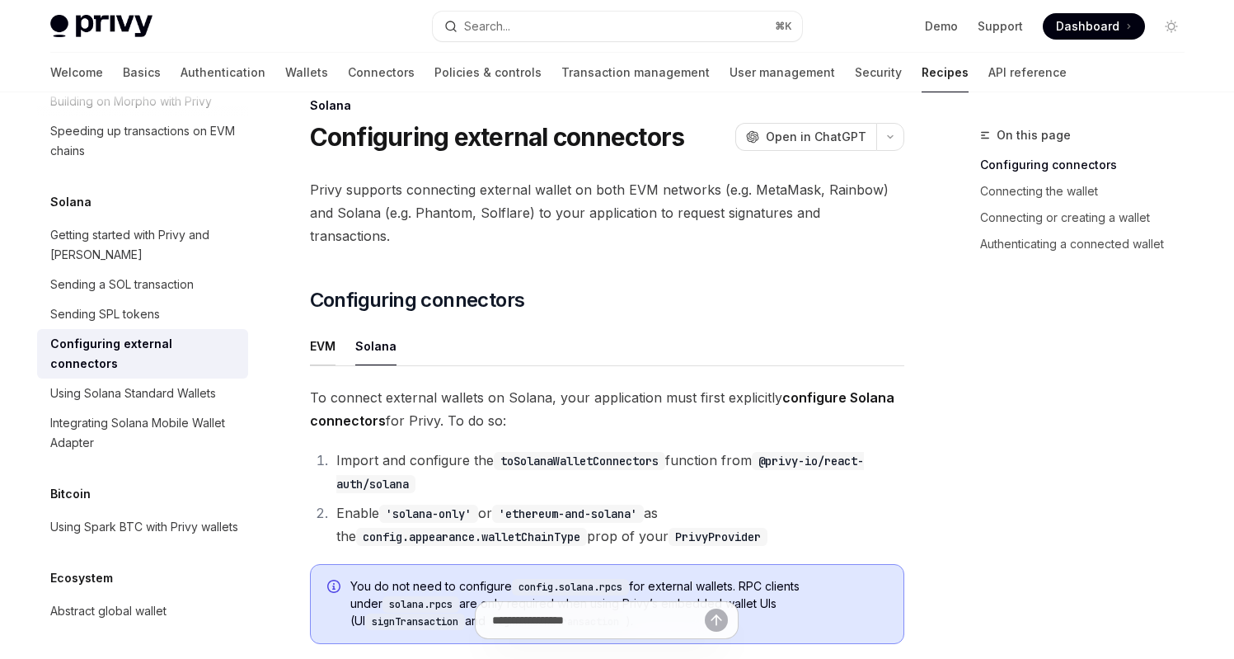
click at [335, 326] on button "EVM" at bounding box center [323, 345] width 26 height 39
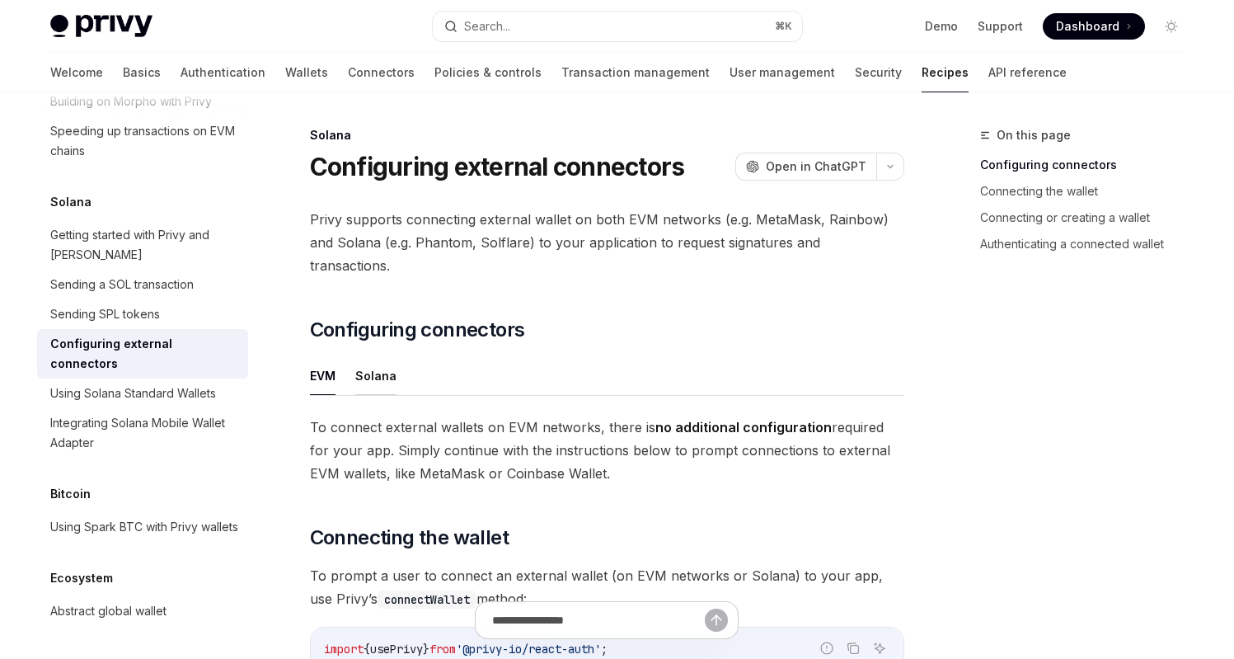
click at [363, 356] on button "Solana" at bounding box center [375, 375] width 41 height 39
type textarea "*"
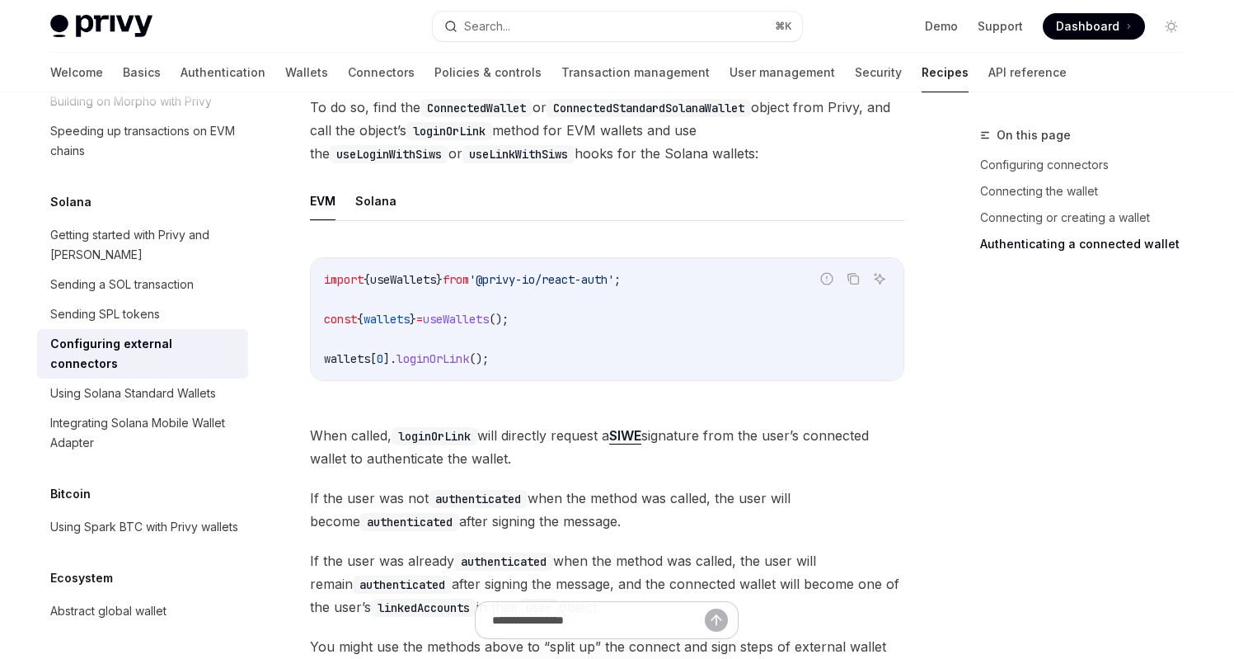
scroll to position [3652, 0]
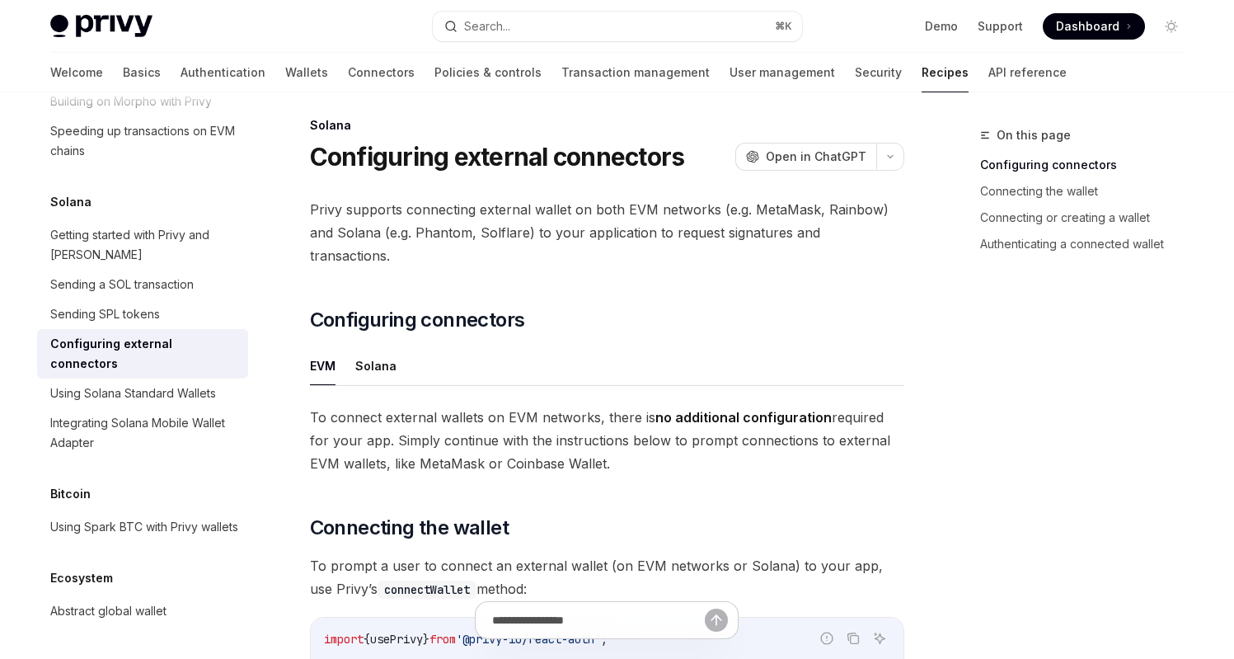
scroll to position [178, 0]
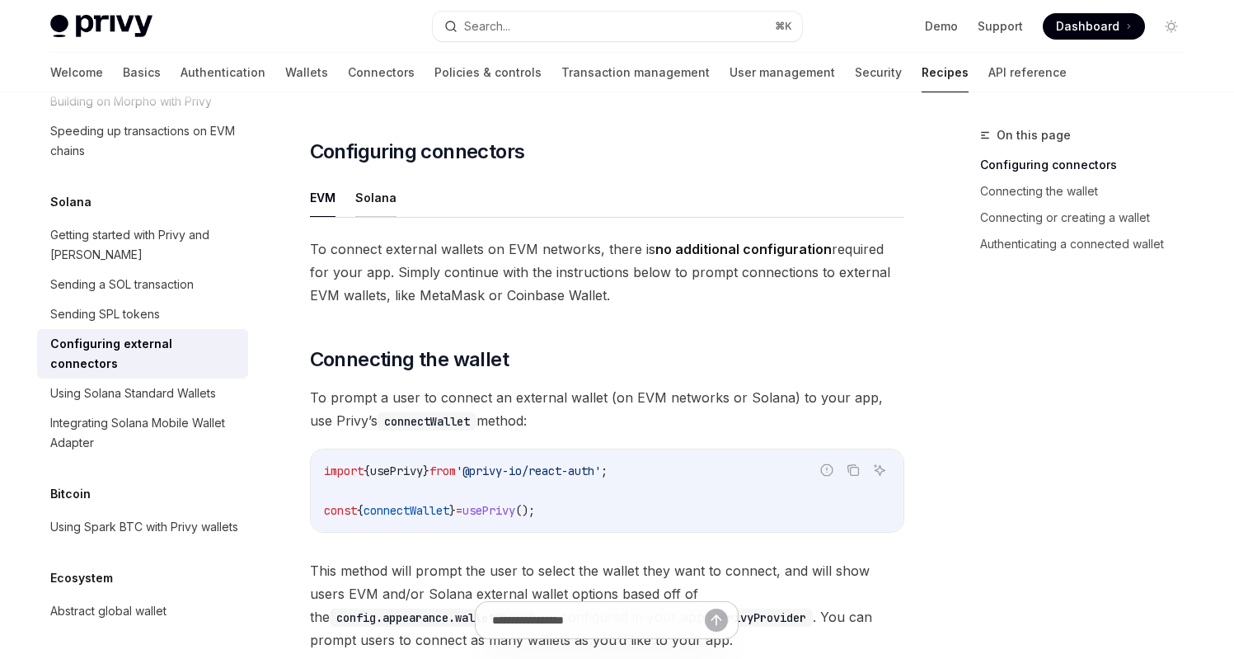
click at [378, 178] on button "Solana" at bounding box center [375, 197] width 41 height 39
type textarea "*"
